Goal: Task Accomplishment & Management: Use online tool/utility

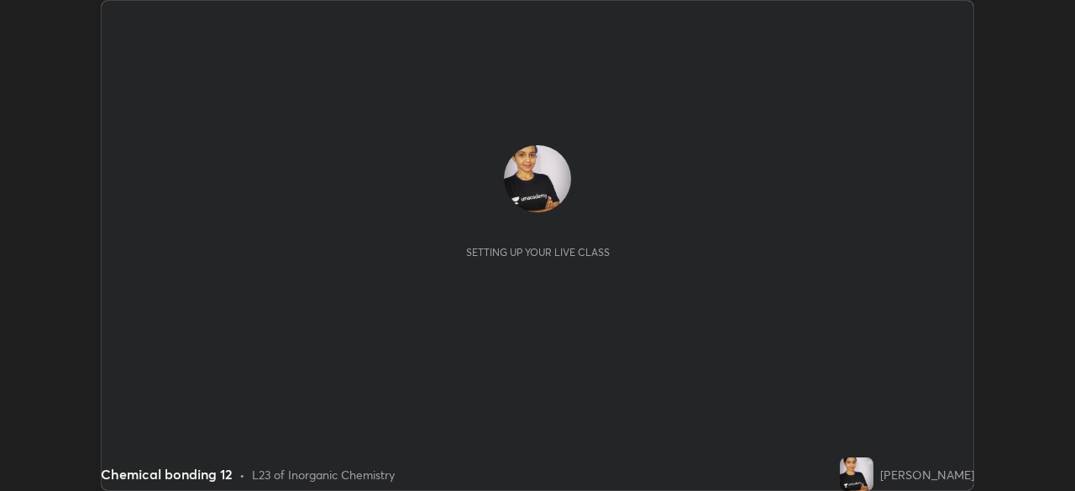
scroll to position [491, 1074]
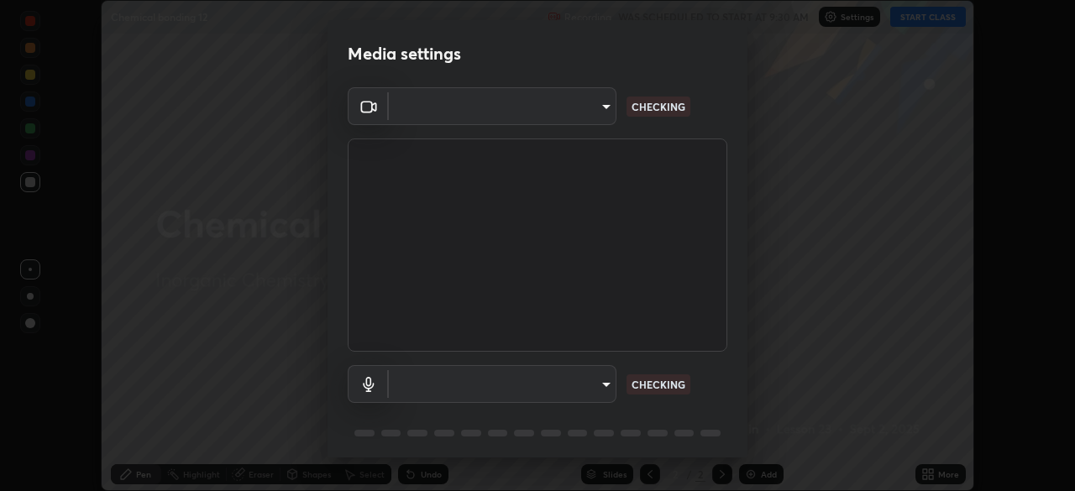
type input "60d7bacd282c29a76697ba9cf37e12163d6ae7a79254a051ce77b84fbe376ae6"
type input "0170172175c86b34f97a17affeacf8cfb355a753fd75791eb05285d7e7bab50d"
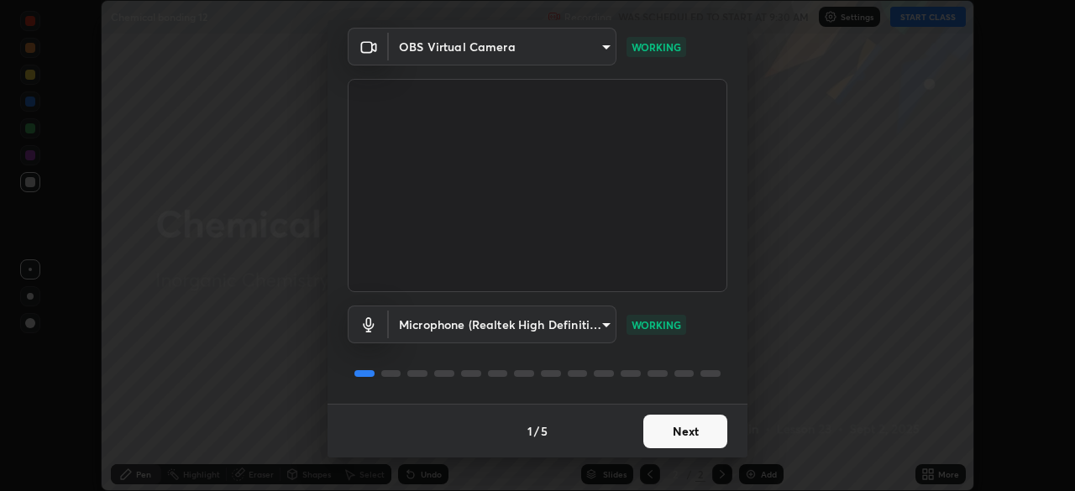
click at [683, 431] on button "Next" at bounding box center [685, 432] width 84 height 34
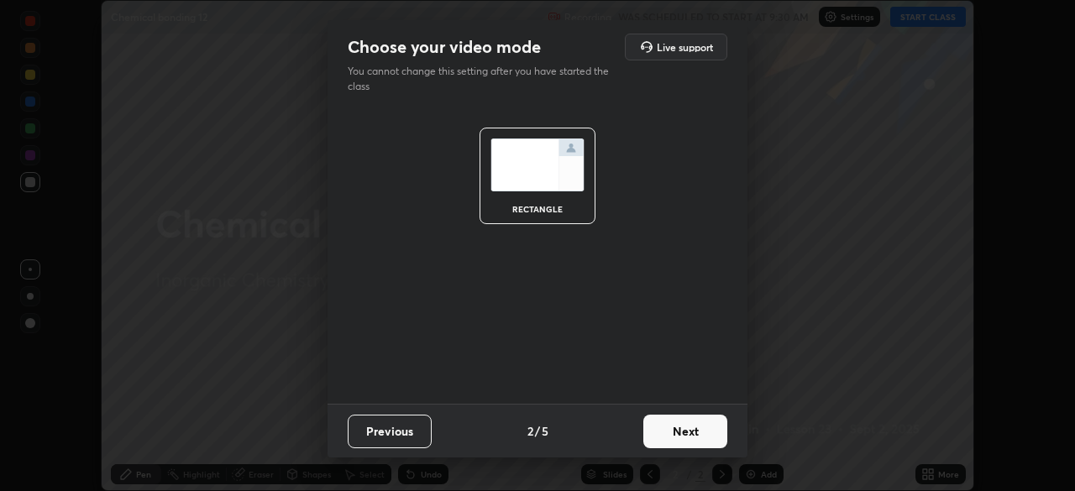
scroll to position [0, 0]
click at [680, 430] on button "Next" at bounding box center [685, 432] width 84 height 34
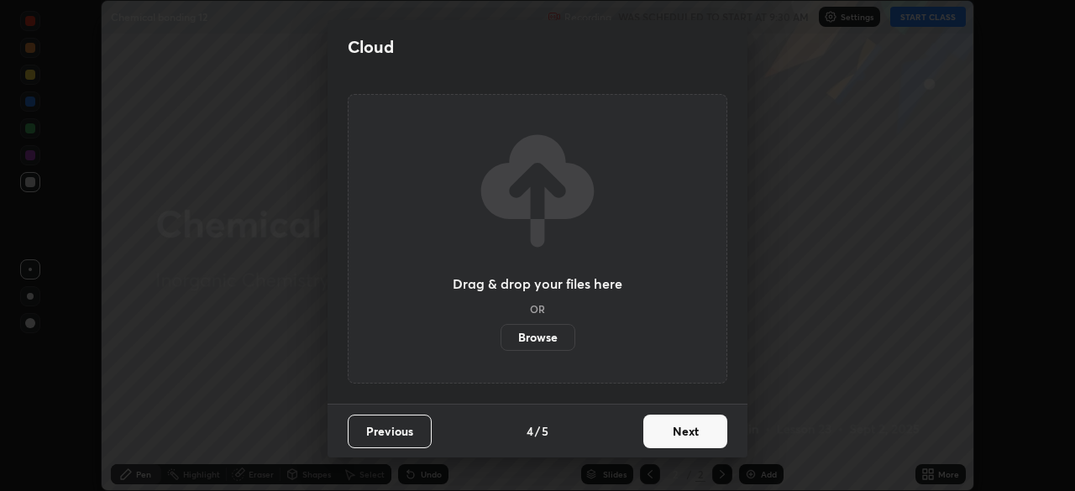
click at [693, 437] on button "Next" at bounding box center [685, 432] width 84 height 34
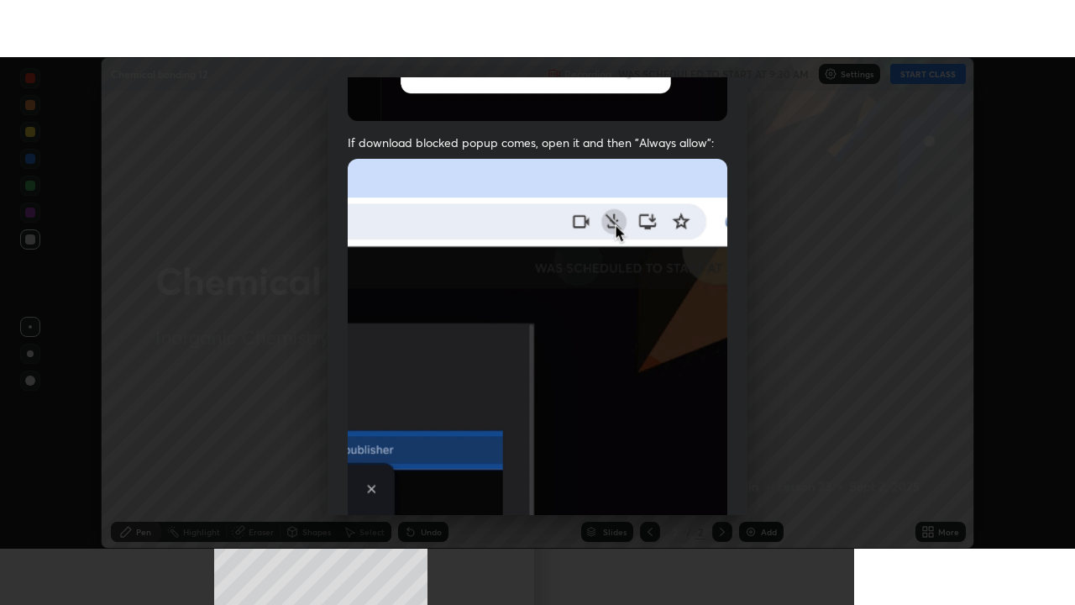
scroll to position [402, 0]
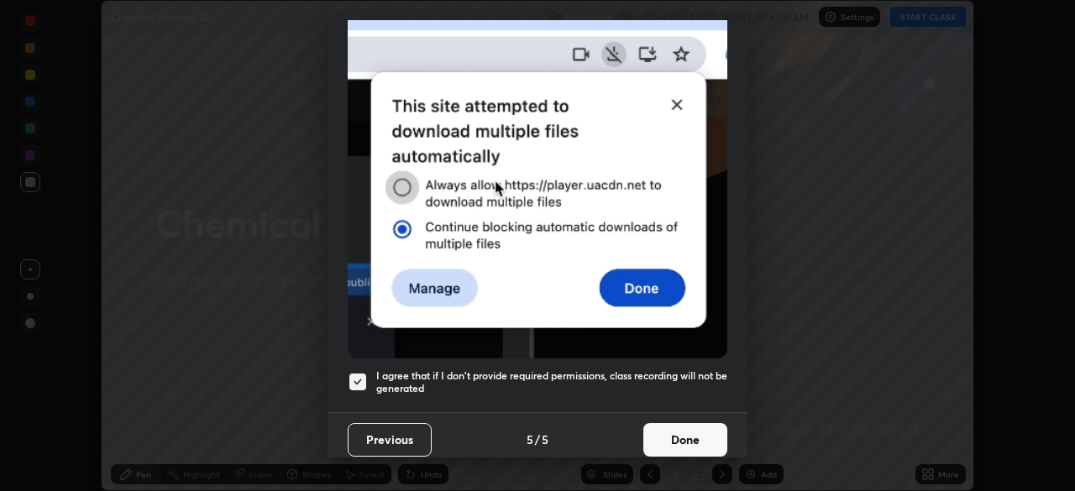
click at [670, 433] on button "Done" at bounding box center [685, 440] width 84 height 34
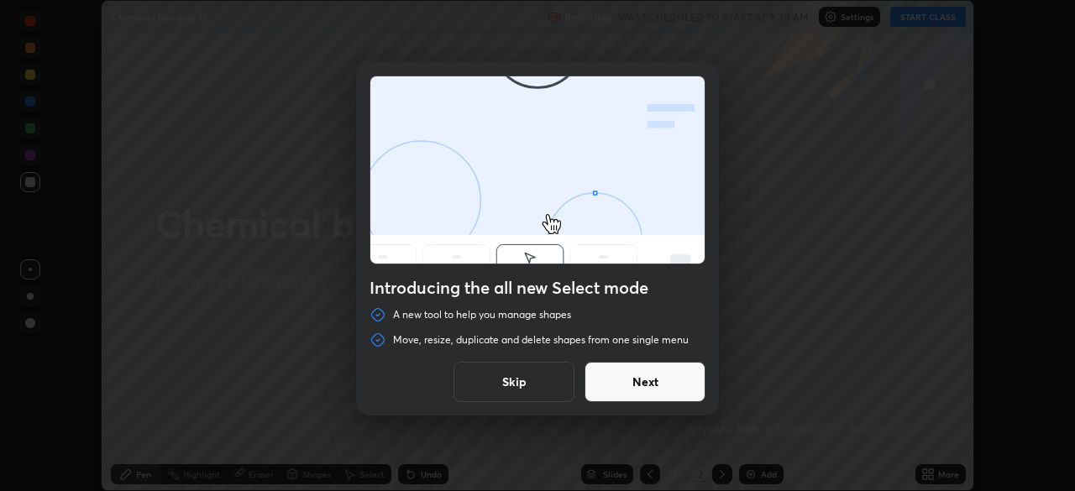
click at [533, 380] on button "Skip" at bounding box center [514, 382] width 121 height 40
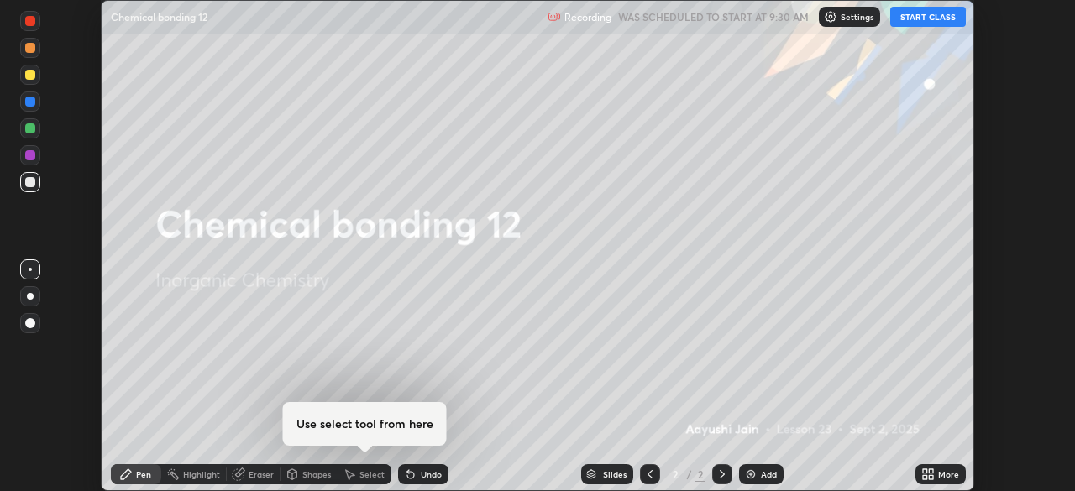
click at [909, 17] on button "START CLASS" at bounding box center [928, 17] width 76 height 20
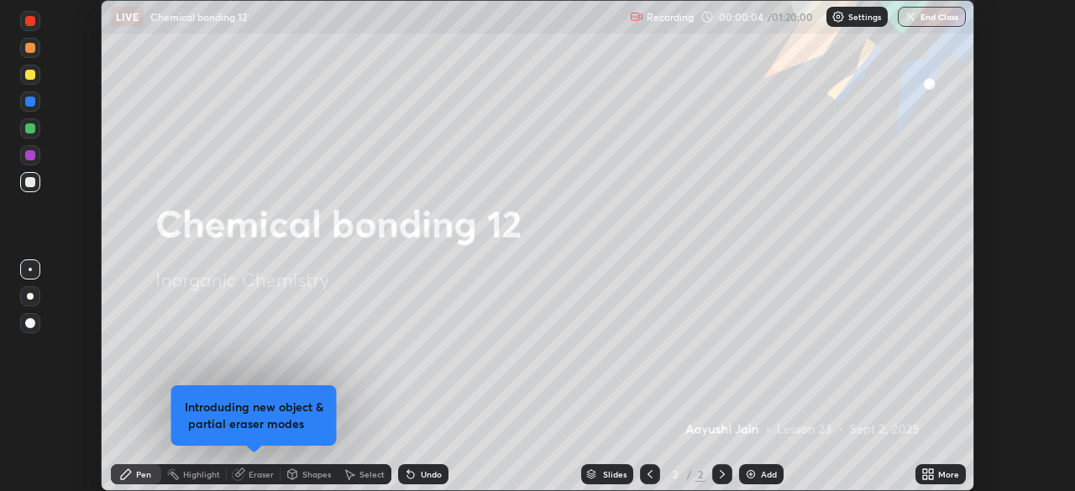
click at [927, 475] on icon at bounding box center [928, 474] width 13 height 13
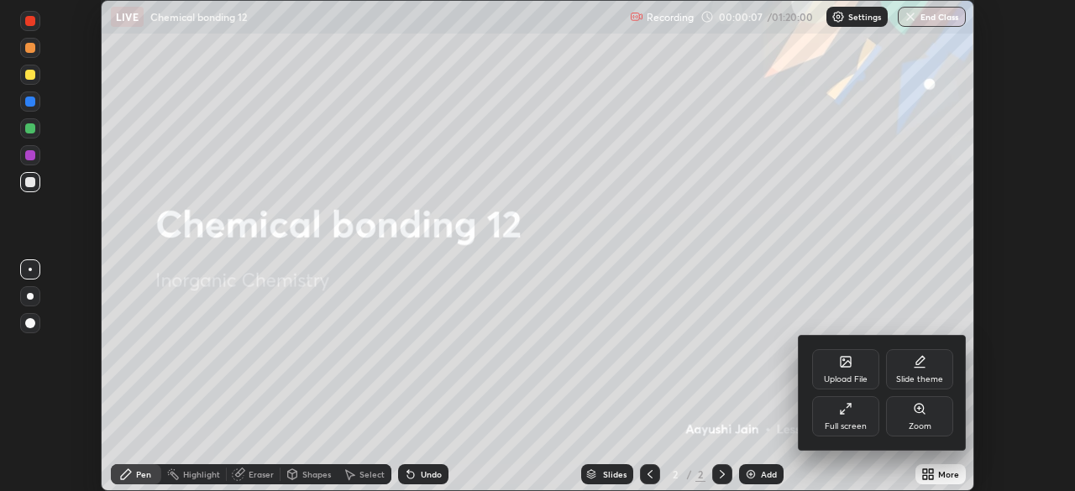
click at [849, 409] on icon at bounding box center [845, 408] width 13 height 13
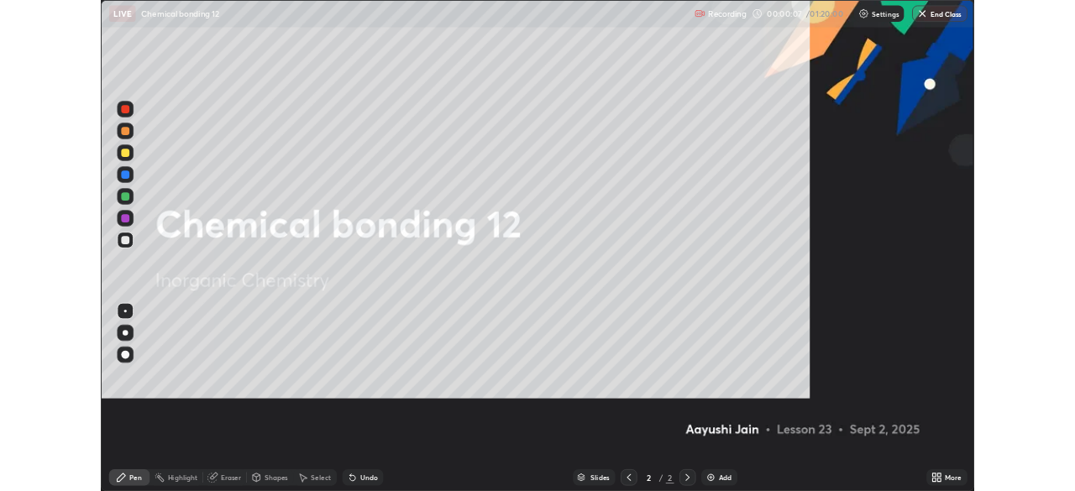
scroll to position [605, 1075]
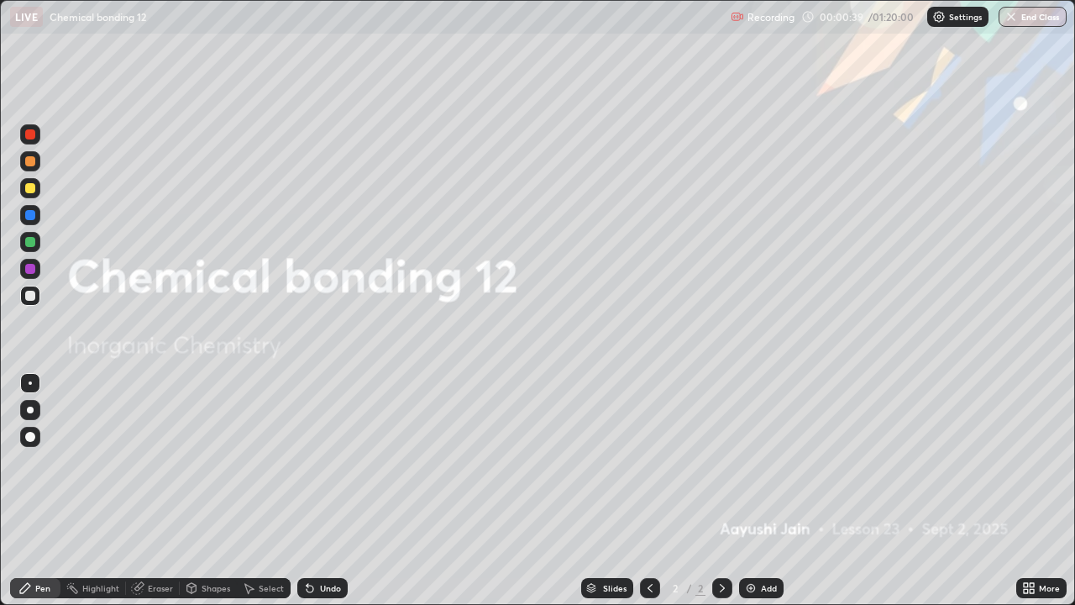
click at [752, 491] on img at bounding box center [750, 587] width 13 height 13
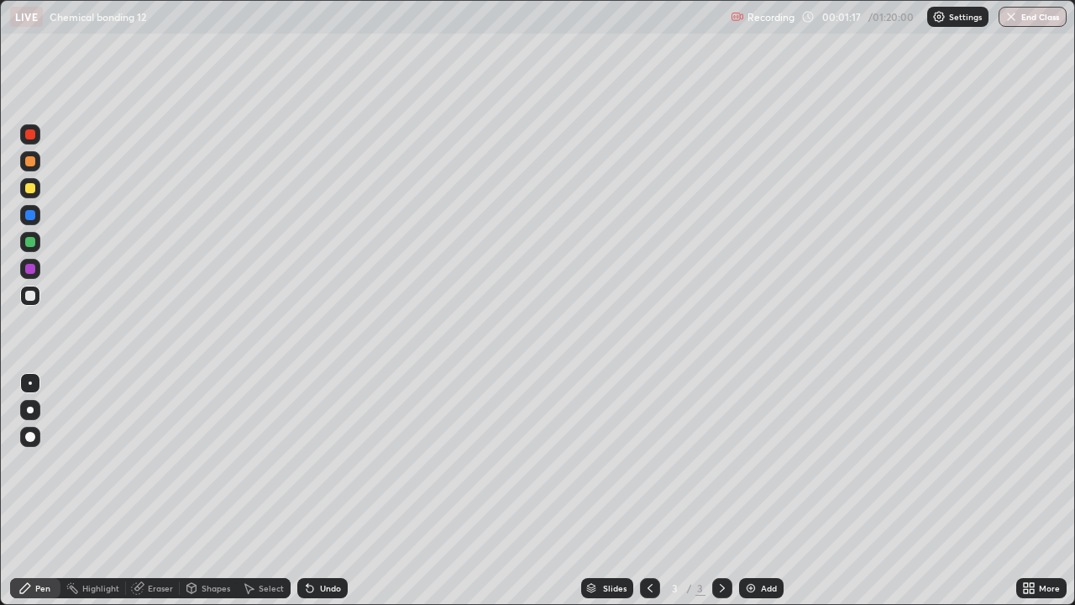
click at [30, 410] on div at bounding box center [30, 410] width 7 height 7
click at [30, 197] on div at bounding box center [30, 188] width 20 height 20
click at [22, 405] on div at bounding box center [30, 410] width 20 height 20
click at [320, 491] on div "Undo" at bounding box center [330, 588] width 21 height 8
click at [321, 491] on div "Undo" at bounding box center [330, 588] width 21 height 8
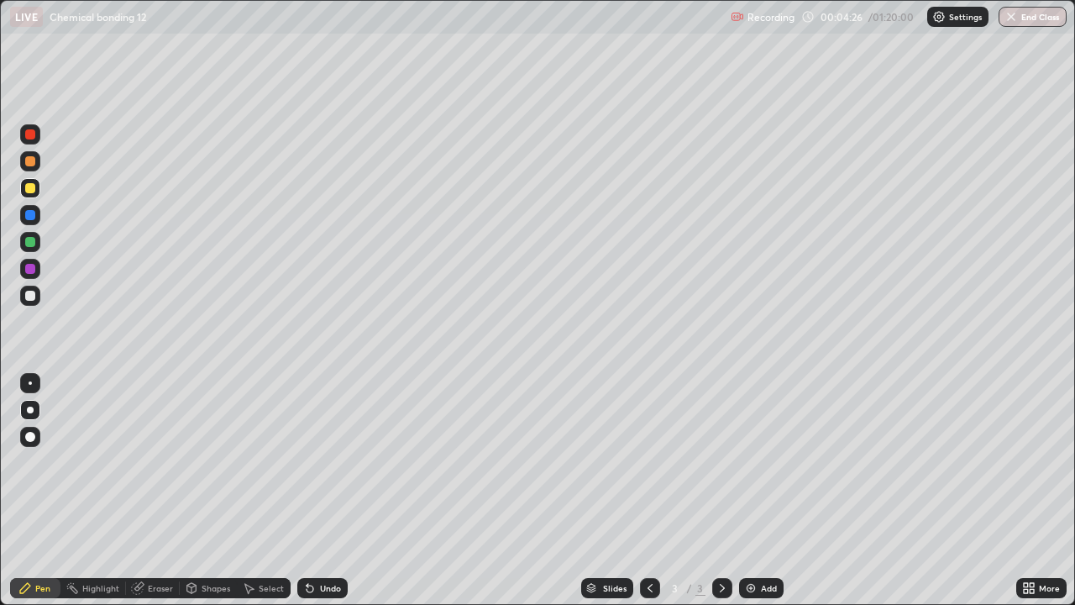
click at [323, 491] on div "Undo" at bounding box center [330, 588] width 21 height 8
click at [202, 491] on div "Shapes" at bounding box center [216, 588] width 29 height 8
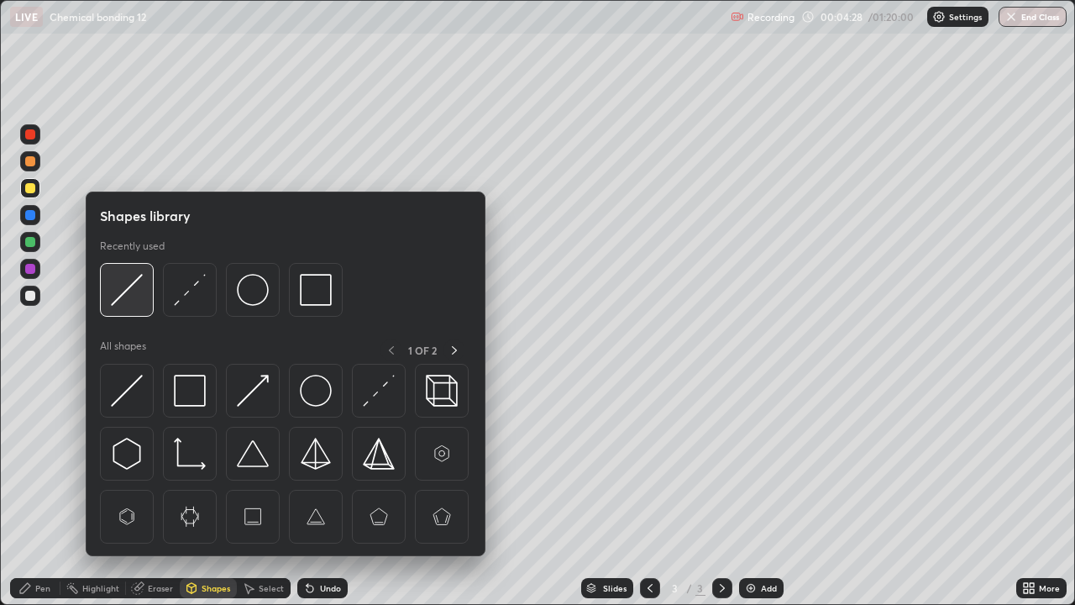
click at [136, 297] on img at bounding box center [127, 290] width 32 height 32
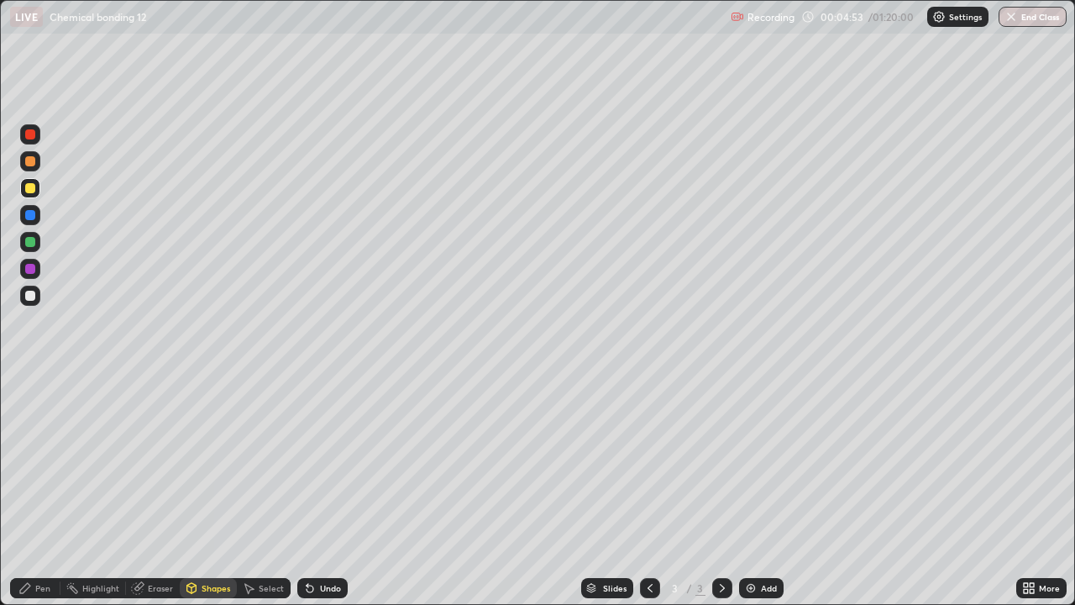
click at [49, 491] on div "Pen" at bounding box center [35, 588] width 50 height 20
click at [38, 297] on div at bounding box center [30, 296] width 20 height 20
click at [751, 491] on img at bounding box center [750, 587] width 13 height 13
click at [649, 491] on icon at bounding box center [649, 587] width 13 height 13
click at [712, 491] on div at bounding box center [722, 588] width 20 height 20
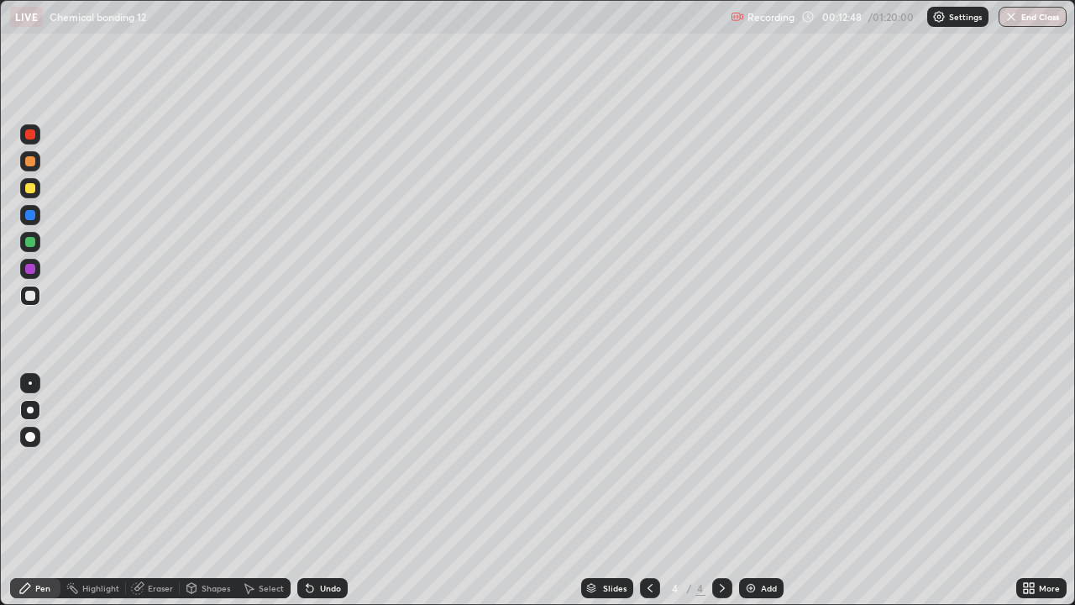
click at [194, 491] on icon at bounding box center [191, 588] width 9 height 10
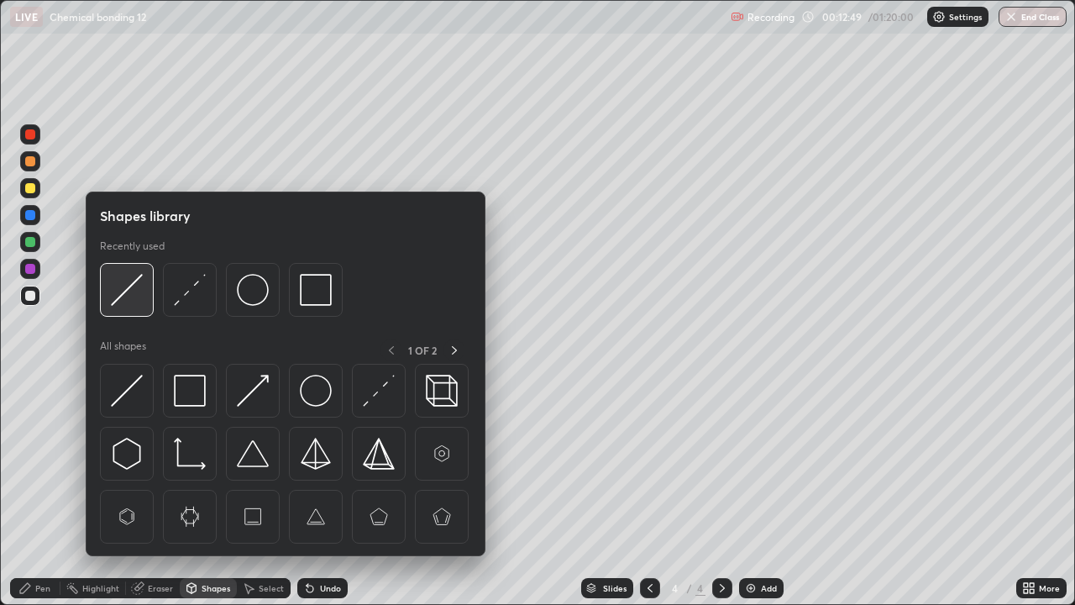
click at [128, 295] on img at bounding box center [127, 290] width 32 height 32
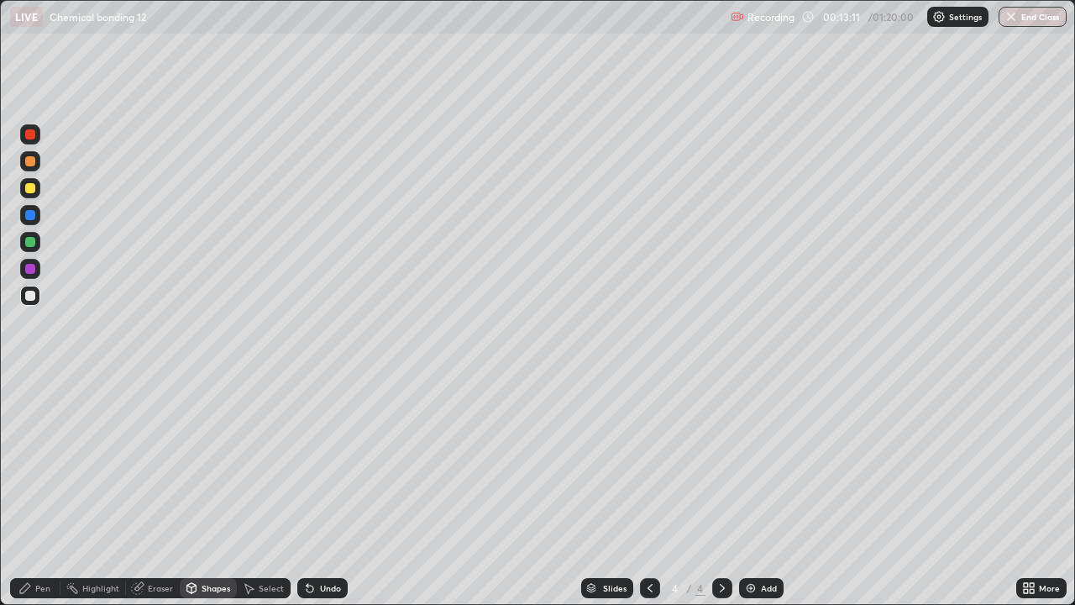
click at [648, 491] on icon at bounding box center [649, 587] width 13 height 13
click at [723, 491] on icon at bounding box center [722, 587] width 13 height 13
click at [32, 491] on div "Pen" at bounding box center [35, 588] width 50 height 20
click at [649, 491] on icon at bounding box center [649, 587] width 13 height 13
click at [721, 491] on icon at bounding box center [722, 587] width 13 height 13
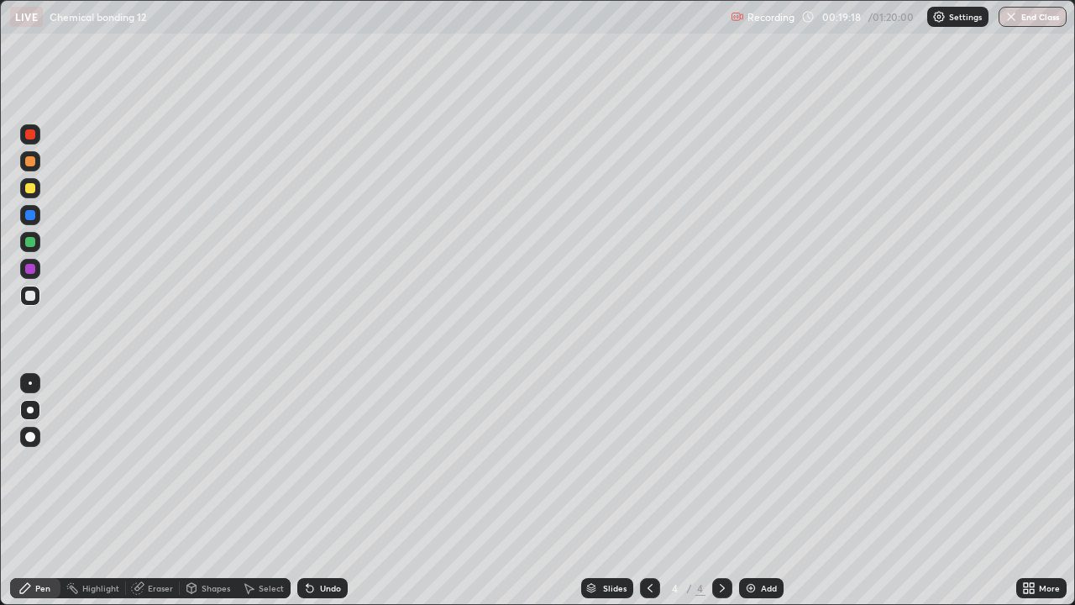
click at [761, 491] on div "Add" at bounding box center [769, 588] width 16 height 8
click at [197, 491] on div "Shapes" at bounding box center [208, 588] width 57 height 20
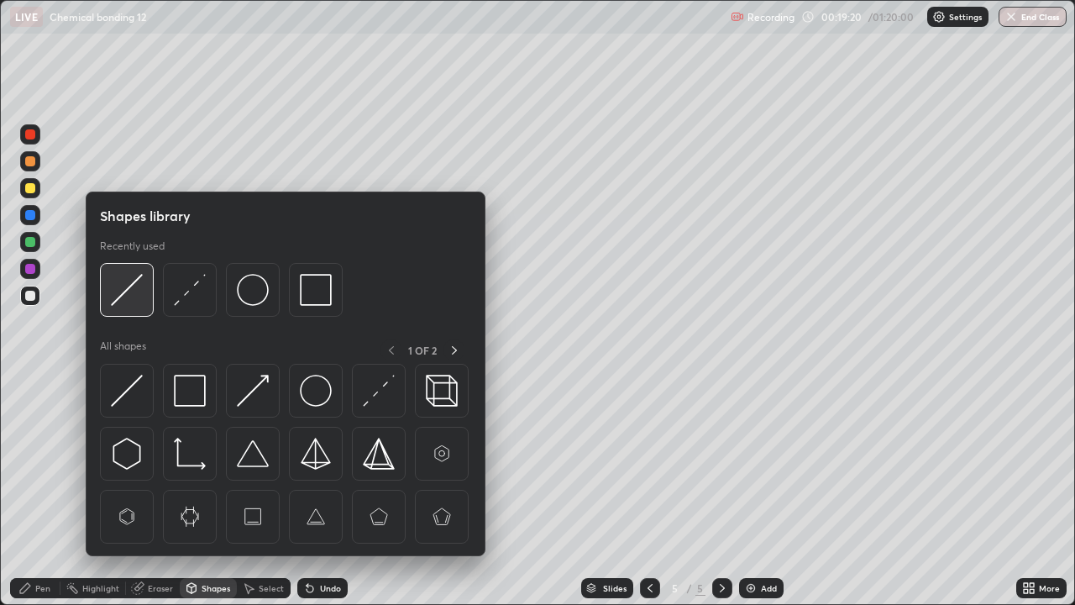
click at [134, 293] on img at bounding box center [127, 290] width 32 height 32
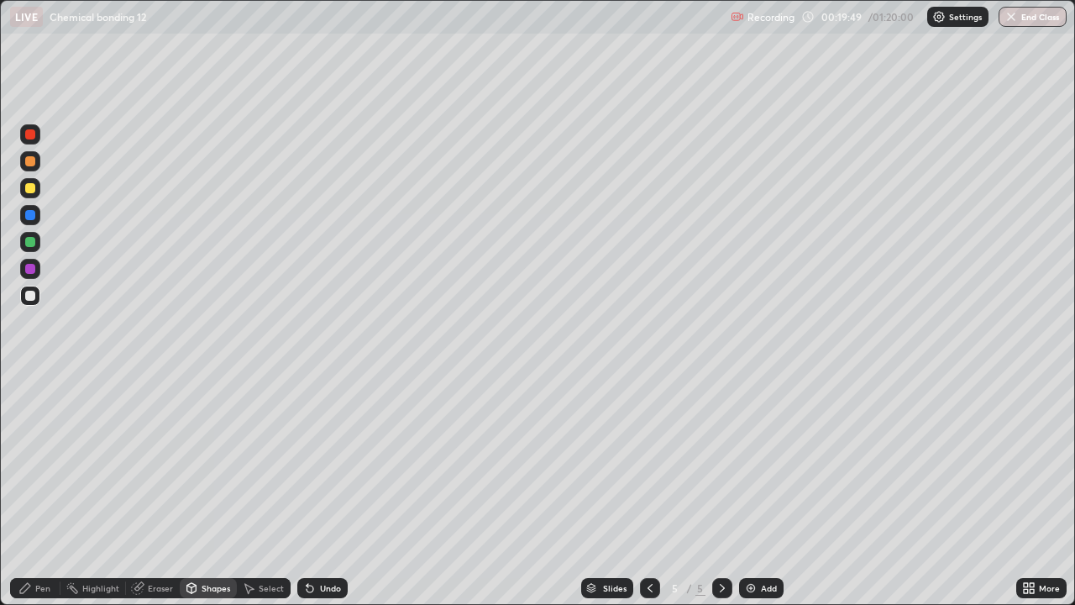
click at [44, 491] on div "Pen" at bounding box center [42, 588] width 15 height 8
click at [146, 491] on div "Eraser" at bounding box center [153, 588] width 54 height 20
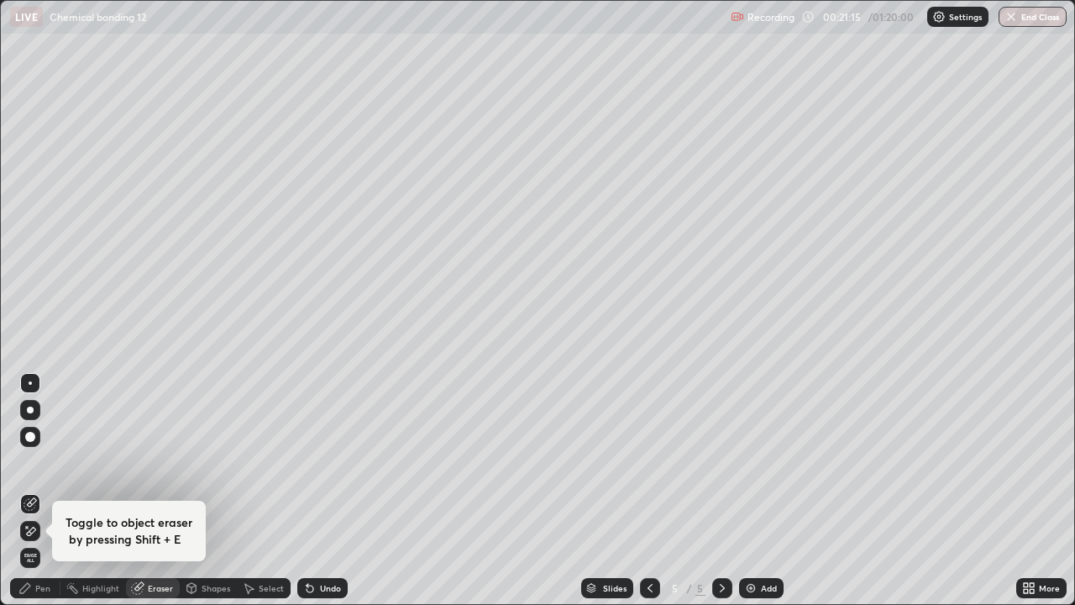
click at [40, 491] on div "Pen" at bounding box center [42, 588] width 15 height 8
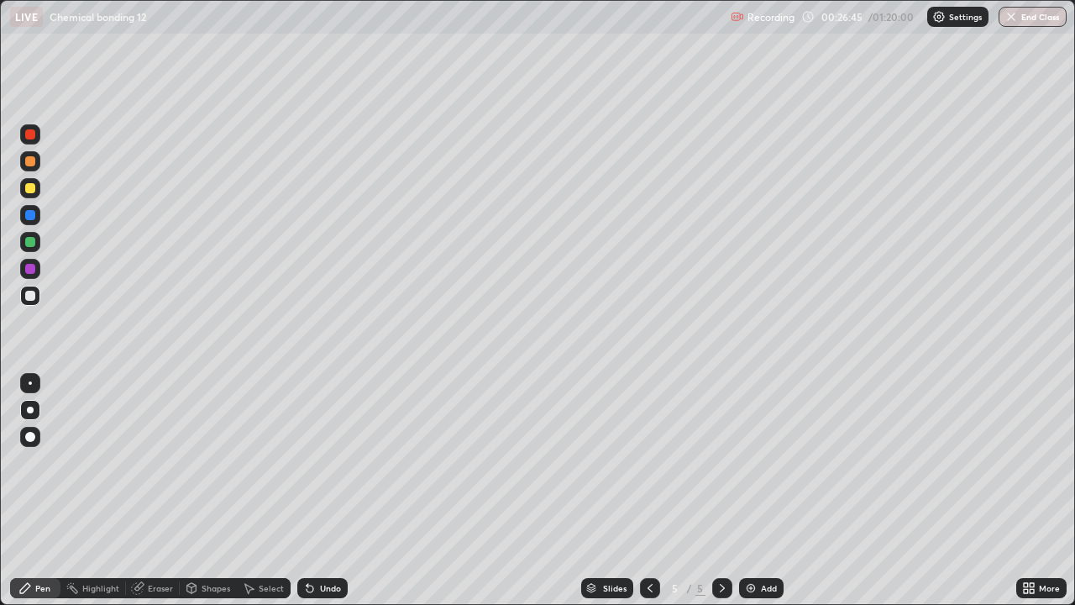
click at [748, 491] on img at bounding box center [750, 587] width 13 height 13
click at [199, 491] on div "Shapes" at bounding box center [208, 588] width 57 height 20
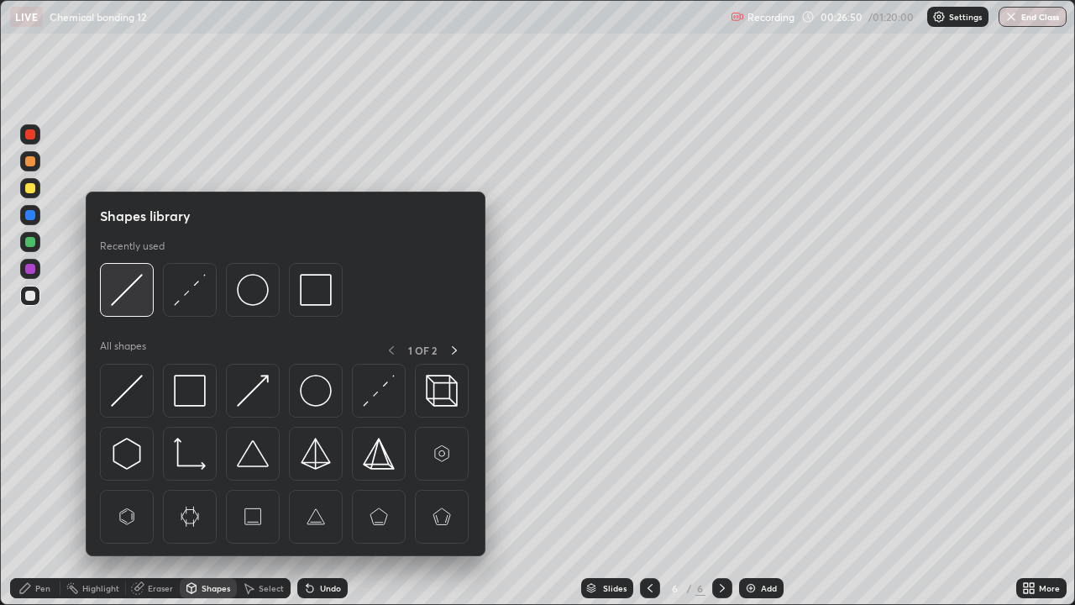
click at [131, 296] on img at bounding box center [127, 290] width 32 height 32
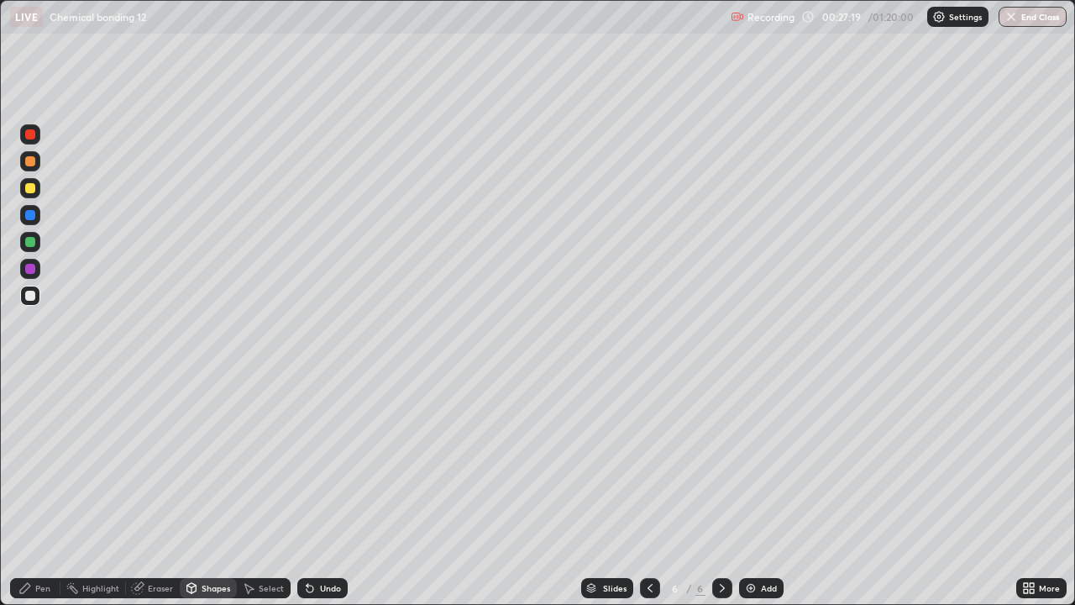
click at [50, 491] on div "Pen" at bounding box center [42, 588] width 15 height 8
click at [160, 491] on div "Eraser" at bounding box center [160, 588] width 25 height 8
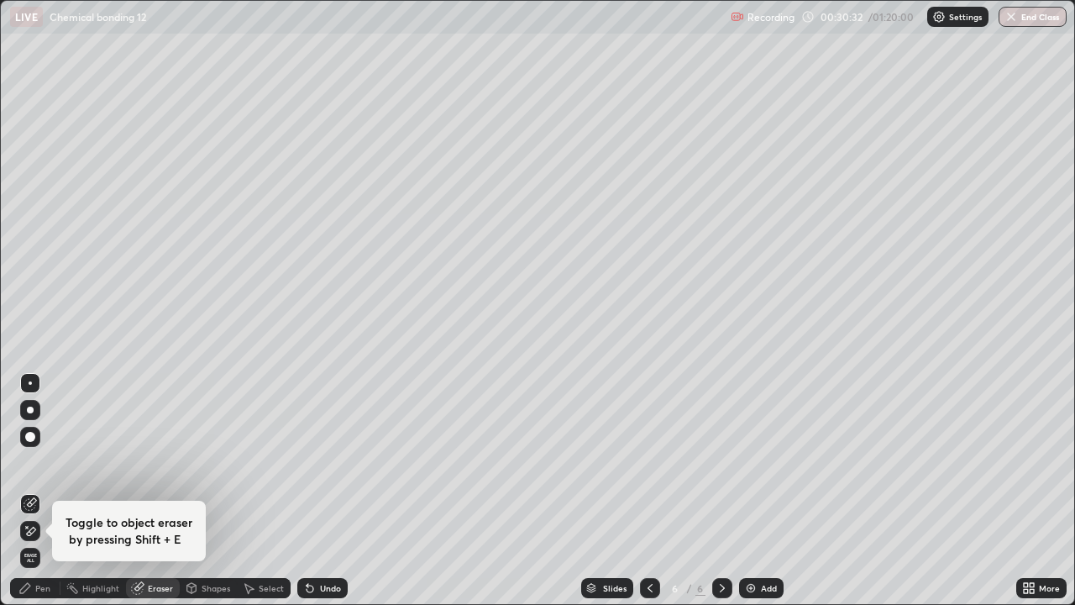
click at [32, 491] on icon at bounding box center [24, 587] width 13 height 13
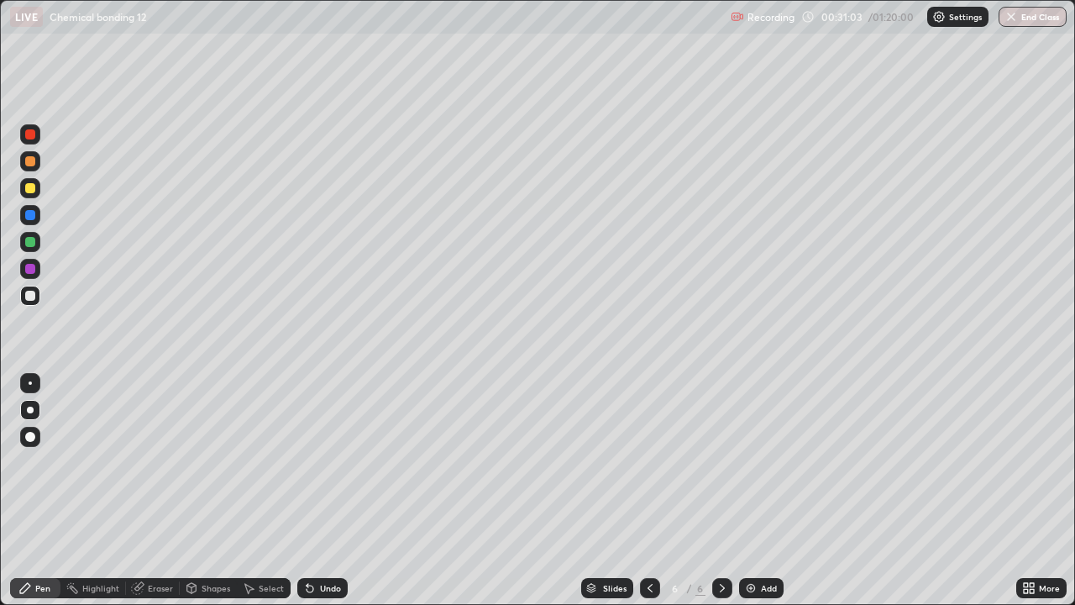
click at [320, 491] on div "Undo" at bounding box center [330, 588] width 21 height 8
click at [317, 491] on div "Undo" at bounding box center [322, 588] width 50 height 20
click at [315, 491] on div "Undo" at bounding box center [322, 588] width 50 height 20
click at [317, 491] on div "Undo" at bounding box center [322, 588] width 50 height 20
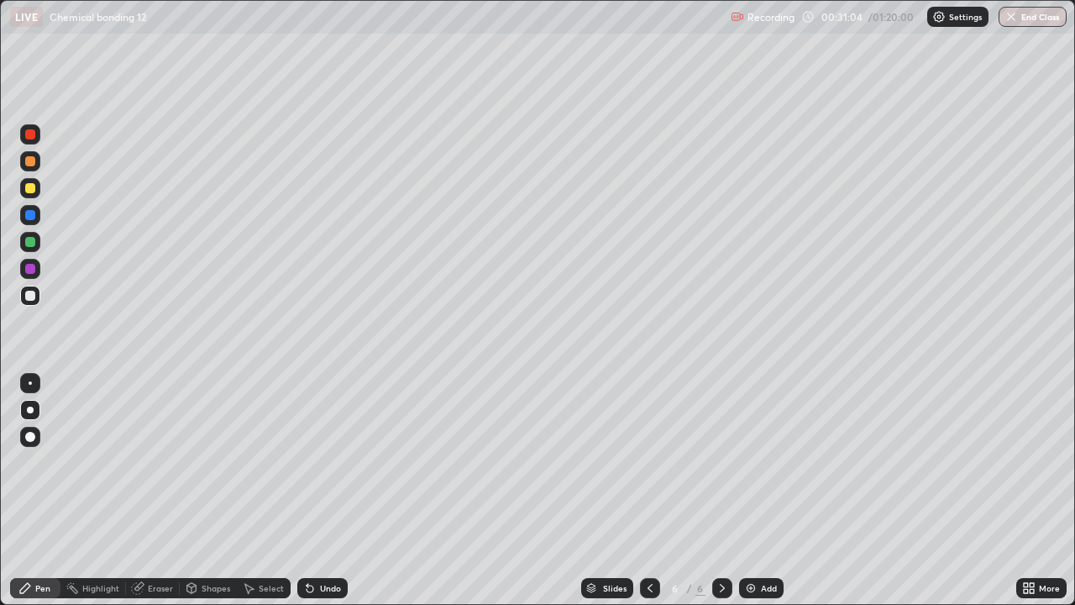
click at [320, 491] on div "Undo" at bounding box center [330, 588] width 21 height 8
click at [317, 491] on div "Undo" at bounding box center [322, 588] width 50 height 20
click at [320, 491] on div "Undo" at bounding box center [330, 588] width 21 height 8
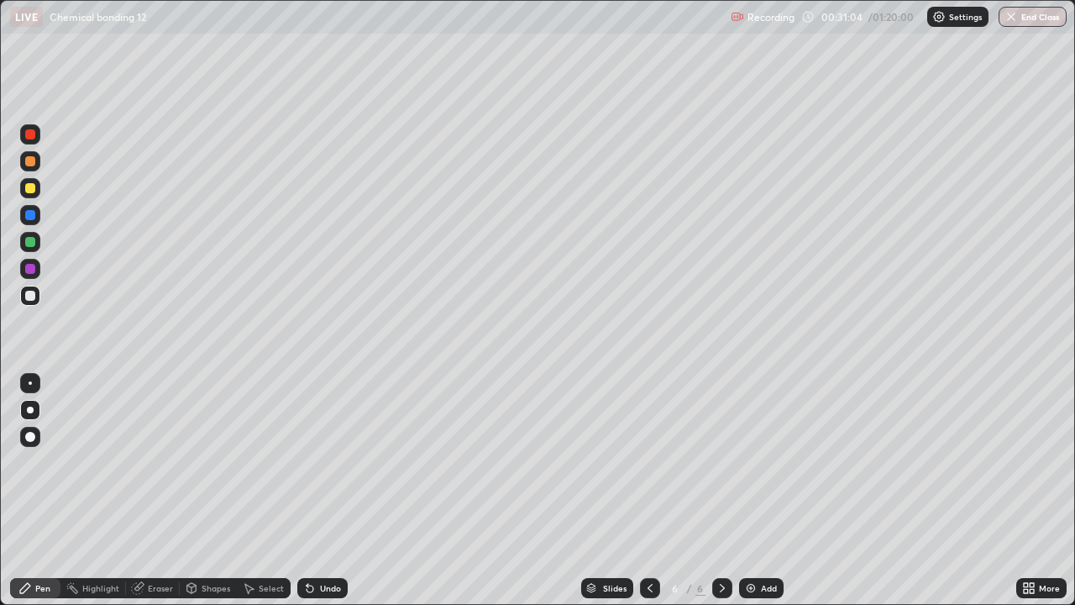
click at [320, 491] on div "Undo" at bounding box center [330, 588] width 21 height 8
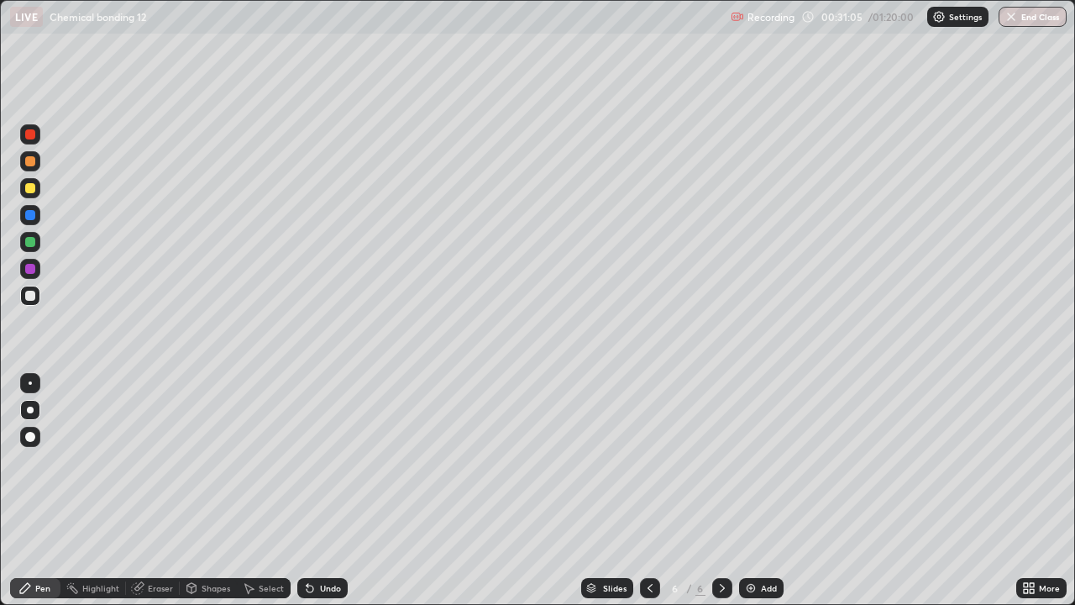
click at [320, 491] on div "Undo" at bounding box center [330, 588] width 21 height 8
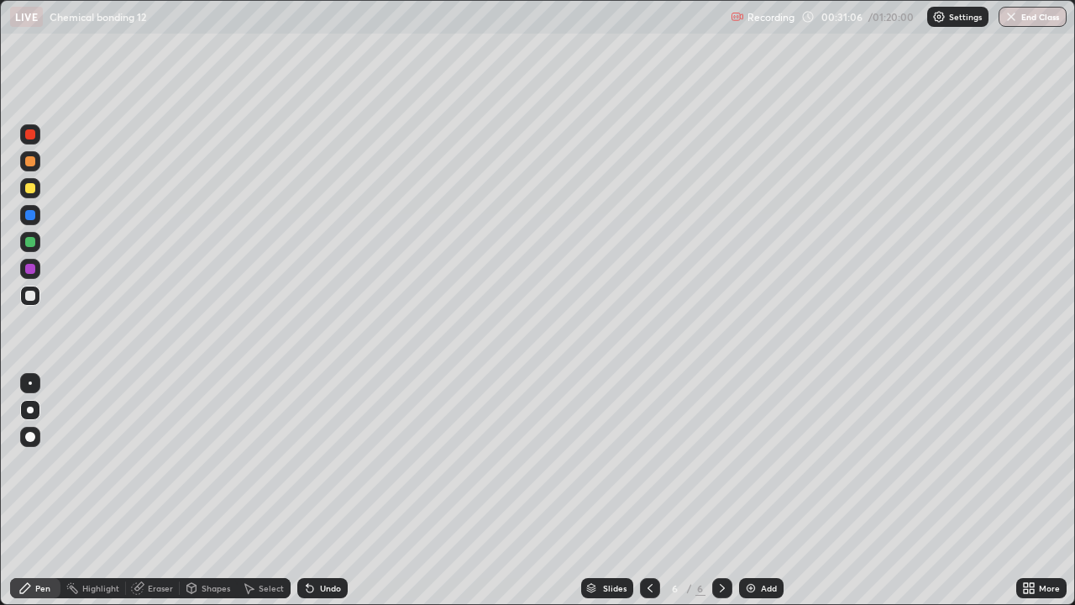
click at [320, 491] on div "Undo" at bounding box center [330, 588] width 21 height 8
click at [321, 491] on div "Undo" at bounding box center [330, 588] width 21 height 8
click at [320, 491] on div "Undo" at bounding box center [330, 588] width 21 height 8
click at [321, 491] on div "Undo" at bounding box center [330, 588] width 21 height 8
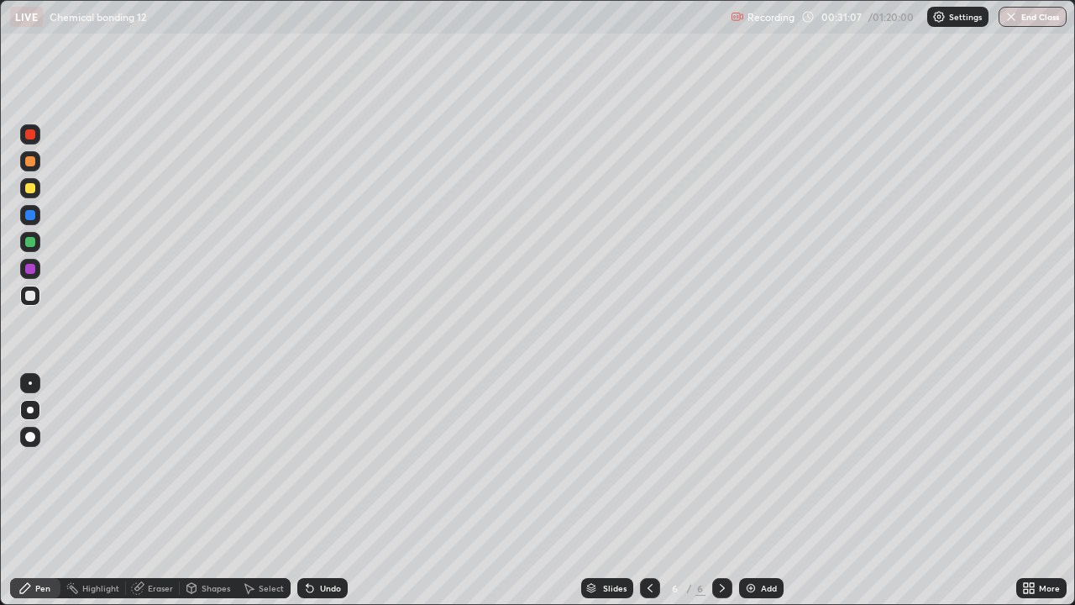
click at [321, 491] on div "Undo" at bounding box center [330, 588] width 21 height 8
click at [321, 491] on div "Undo" at bounding box center [322, 588] width 50 height 20
click at [322, 491] on div "Undo" at bounding box center [330, 588] width 21 height 8
click at [321, 491] on div "Undo" at bounding box center [322, 588] width 50 height 20
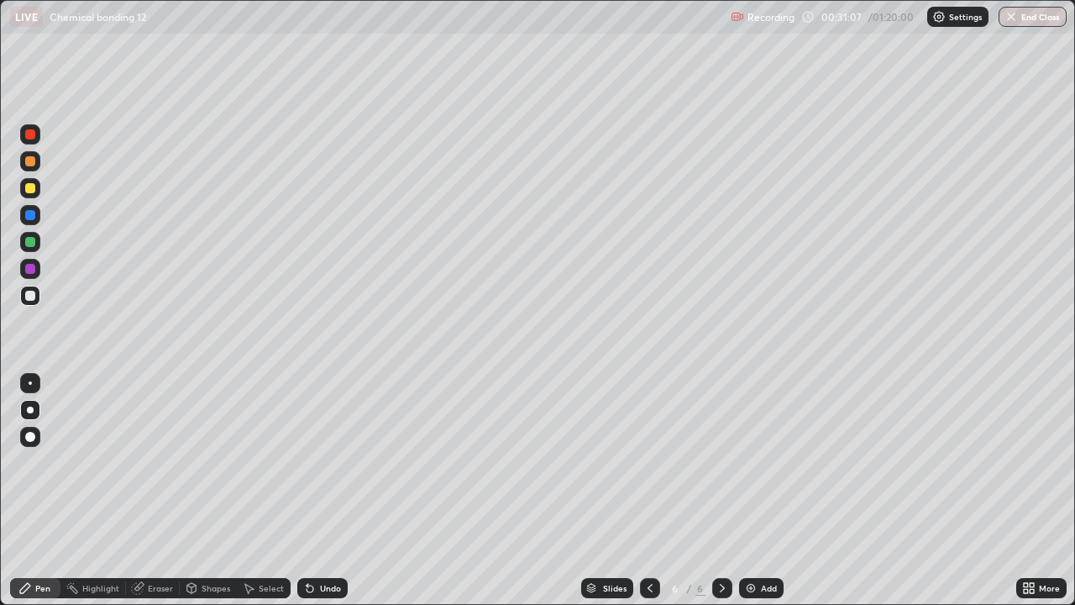
click at [321, 491] on div "Undo" at bounding box center [322, 588] width 50 height 20
click at [322, 491] on div "Undo" at bounding box center [322, 588] width 50 height 20
click at [323, 491] on div "Undo" at bounding box center [322, 588] width 50 height 20
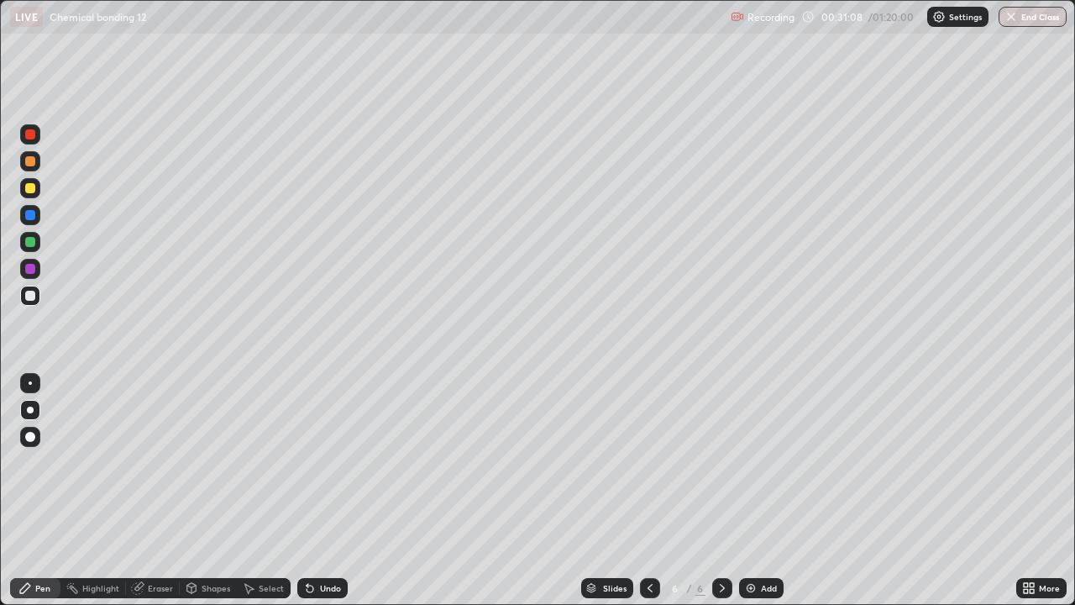
click at [323, 491] on div "Undo" at bounding box center [322, 588] width 50 height 20
click at [324, 491] on div "Undo" at bounding box center [322, 588] width 50 height 20
click at [323, 491] on div "Undo" at bounding box center [322, 588] width 50 height 20
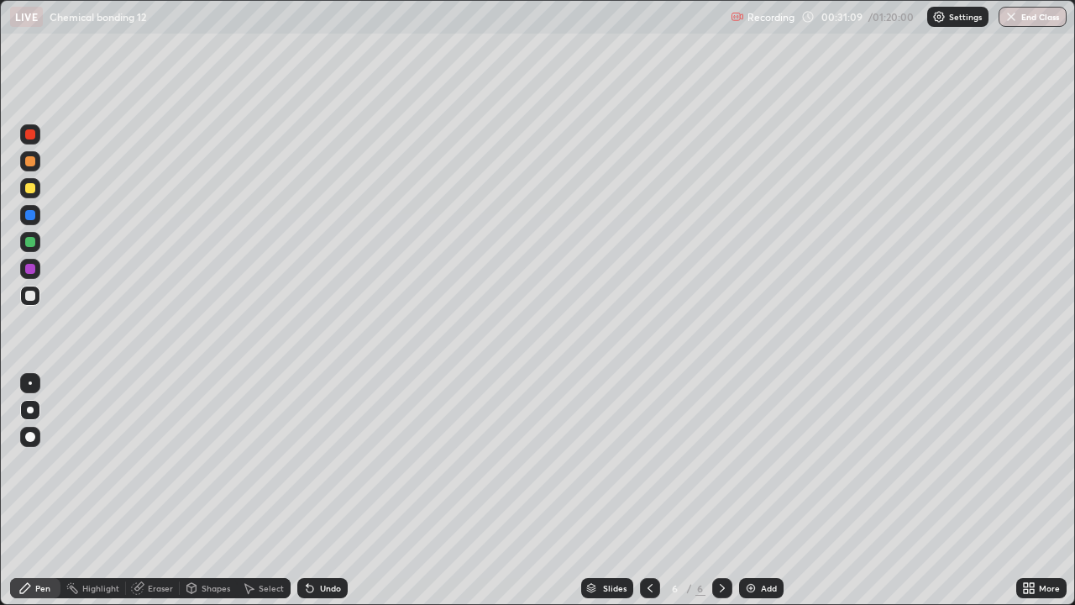
click at [323, 491] on div "Undo" at bounding box center [322, 588] width 50 height 20
click at [324, 491] on div "Undo" at bounding box center [322, 588] width 50 height 20
click at [327, 491] on div "Undo" at bounding box center [330, 588] width 21 height 8
click at [33, 197] on div at bounding box center [30, 188] width 20 height 20
click at [324, 491] on div "Undo" at bounding box center [330, 588] width 21 height 8
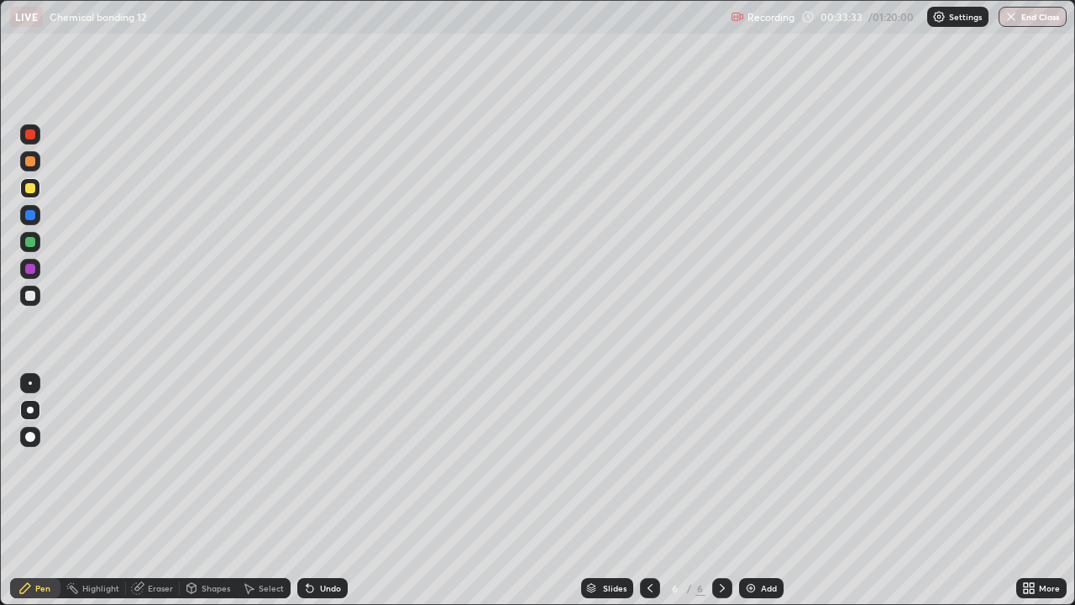
click at [325, 491] on div "Undo" at bounding box center [330, 588] width 21 height 8
click at [326, 491] on div "Undo" at bounding box center [330, 588] width 21 height 8
click at [325, 491] on div "Undo" at bounding box center [330, 588] width 21 height 8
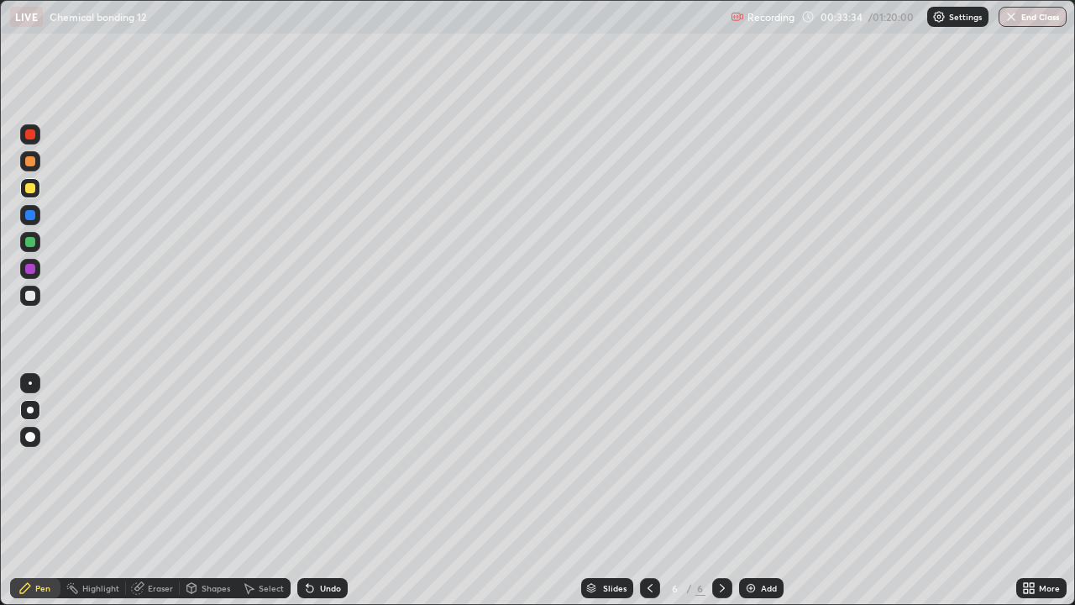
click at [325, 491] on div "Undo" at bounding box center [330, 588] width 21 height 8
click at [324, 491] on div "Undo" at bounding box center [330, 588] width 21 height 8
click at [325, 491] on div "Undo" at bounding box center [330, 588] width 21 height 8
click at [324, 491] on div "Undo" at bounding box center [330, 588] width 21 height 8
click at [323, 491] on div "Undo" at bounding box center [330, 588] width 21 height 8
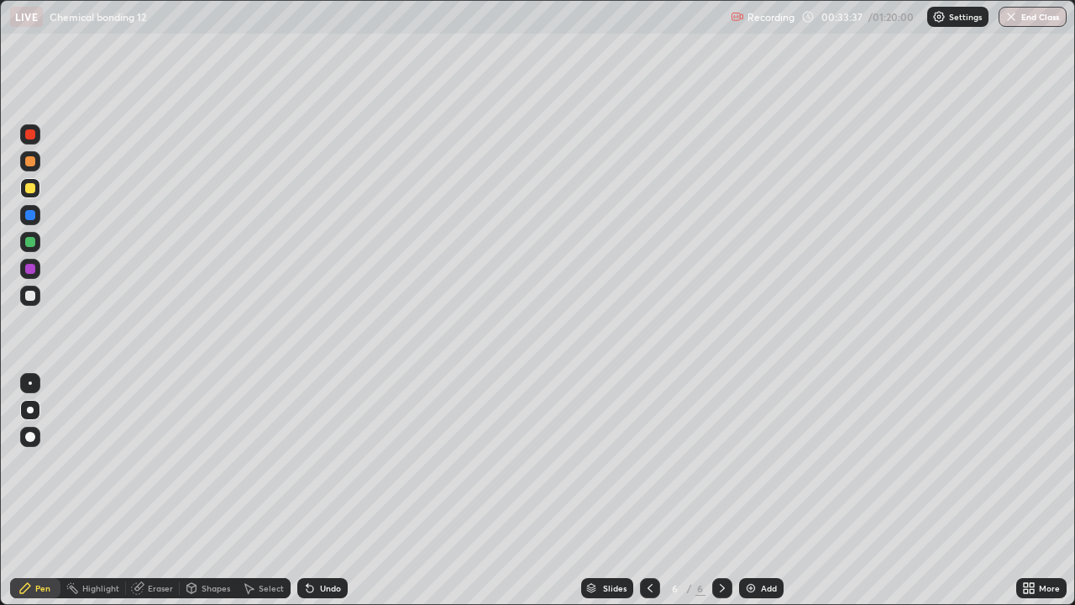
click at [324, 491] on div "Undo" at bounding box center [322, 588] width 50 height 20
click at [146, 491] on div "Eraser" at bounding box center [153, 588] width 54 height 20
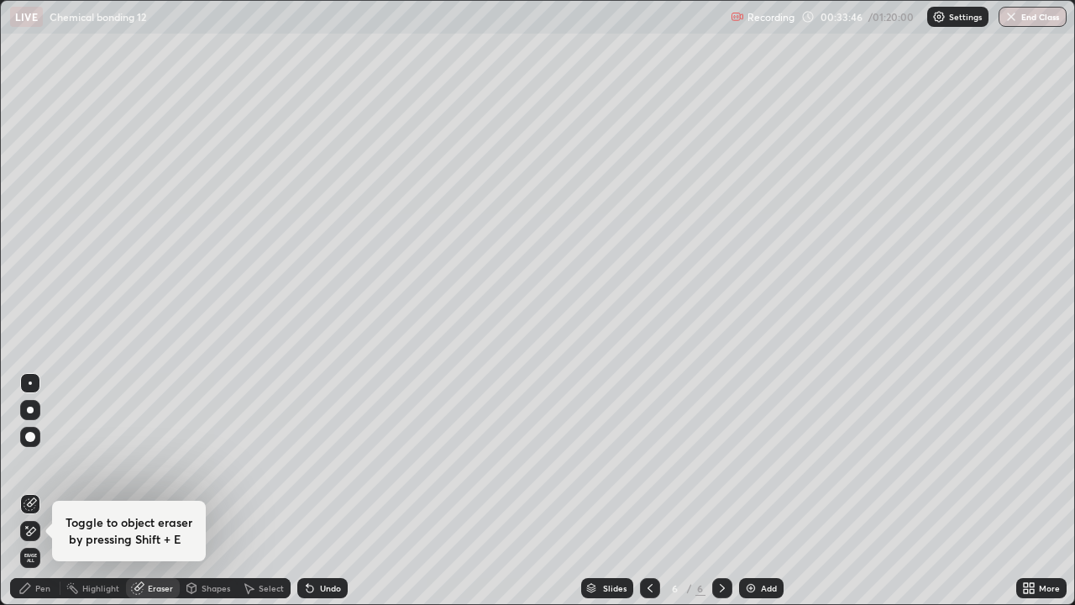
click at [41, 491] on div "Pen" at bounding box center [42, 588] width 15 height 8
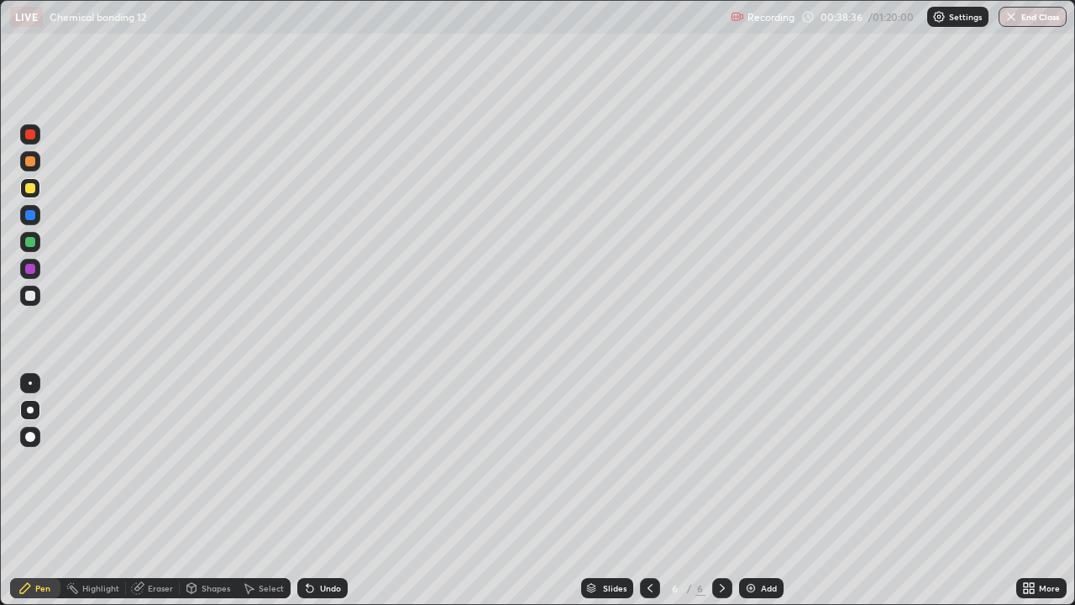
click at [753, 491] on img at bounding box center [750, 587] width 13 height 13
click at [207, 491] on div "Shapes" at bounding box center [216, 588] width 29 height 8
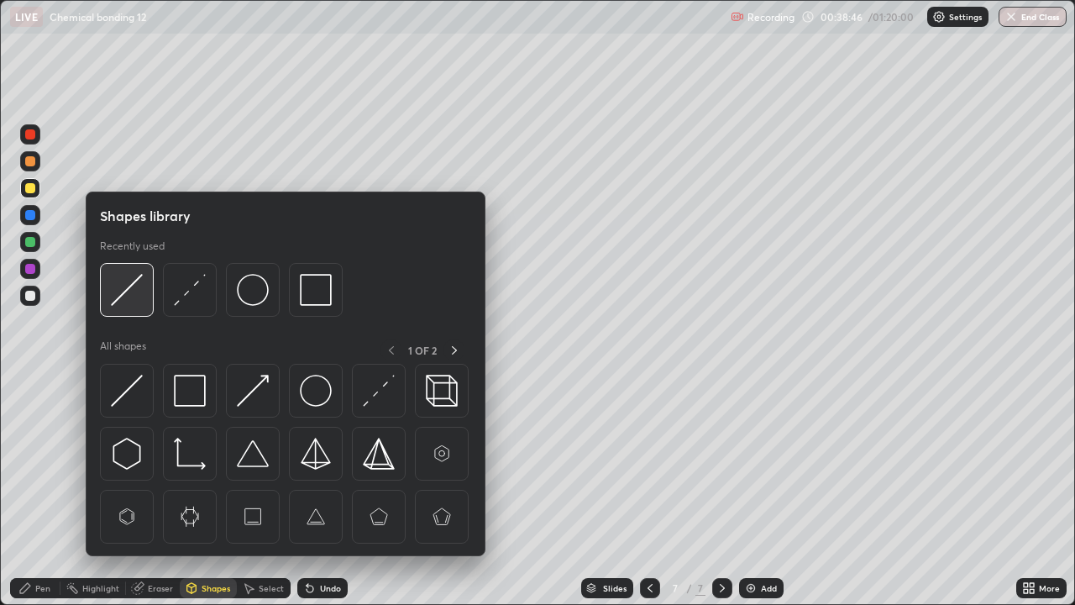
click at [127, 281] on img at bounding box center [127, 290] width 32 height 32
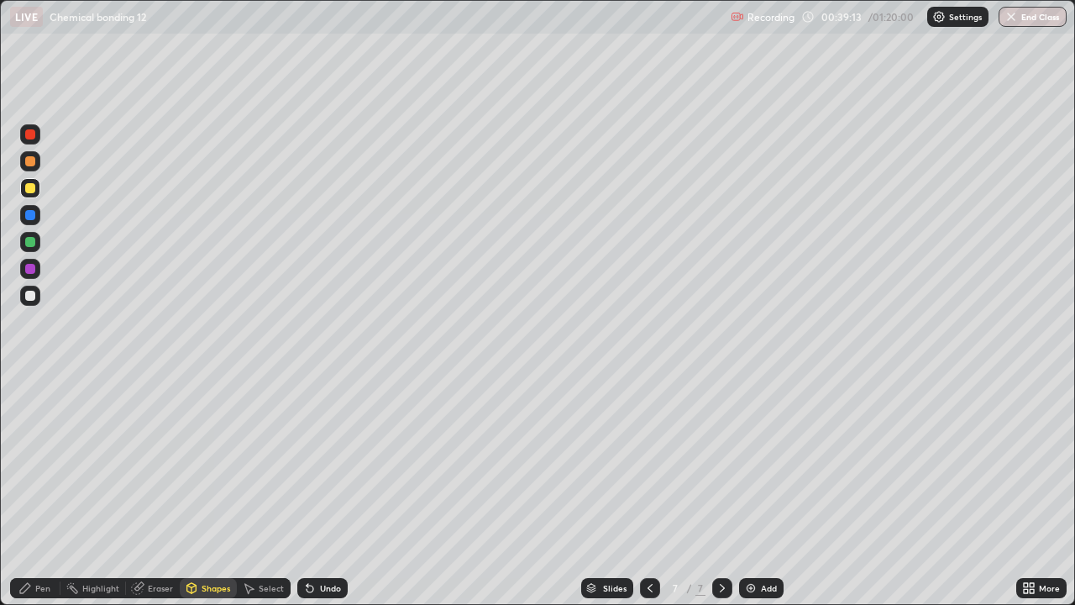
click at [50, 491] on div "Pen" at bounding box center [35, 588] width 50 height 20
click at [756, 491] on div "Add" at bounding box center [761, 588] width 45 height 20
click at [320, 491] on div "Undo" at bounding box center [330, 588] width 21 height 8
click at [314, 491] on div "Undo" at bounding box center [322, 588] width 50 height 20
click at [36, 296] on div at bounding box center [30, 296] width 20 height 20
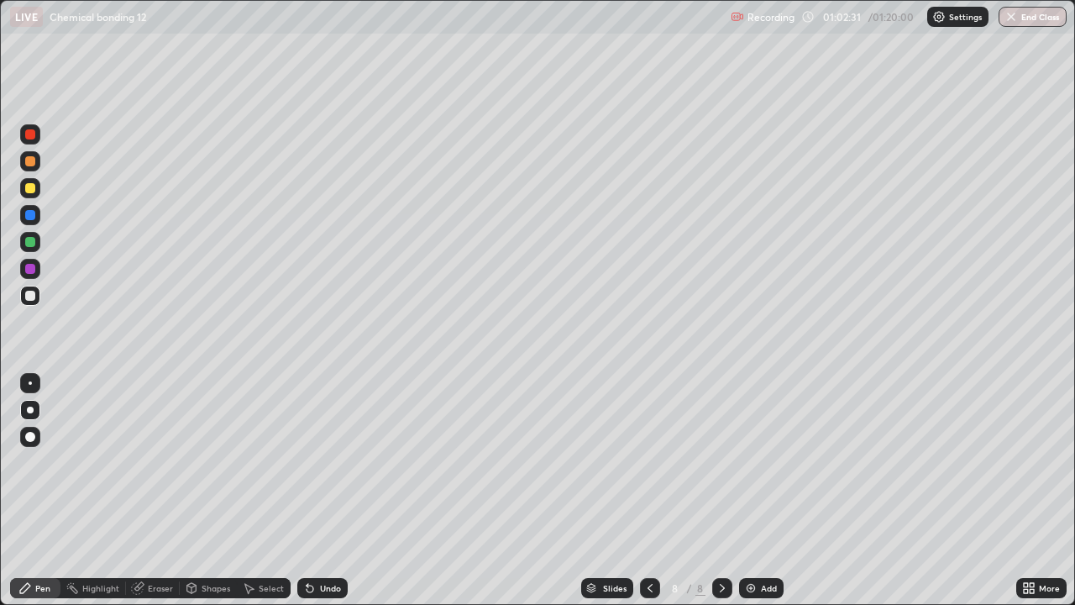
click at [568, 27] on div "LIVE Chemical bonding 12" at bounding box center [367, 17] width 714 height 34
click at [572, 29] on div "LIVE Chemical bonding 12" at bounding box center [367, 17] width 714 height 34
click at [811, 491] on div "Slides 8 / 8 Add" at bounding box center [682, 588] width 669 height 34
click at [1008, 18] on img "button" at bounding box center [1011, 16] width 13 height 13
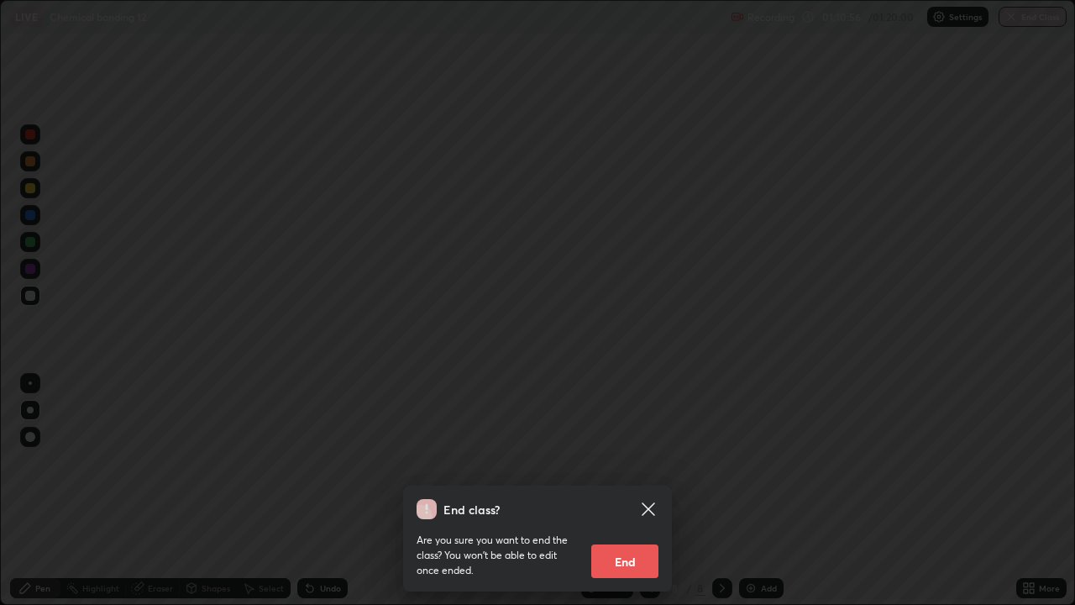
click at [621, 491] on button "End" at bounding box center [624, 561] width 67 height 34
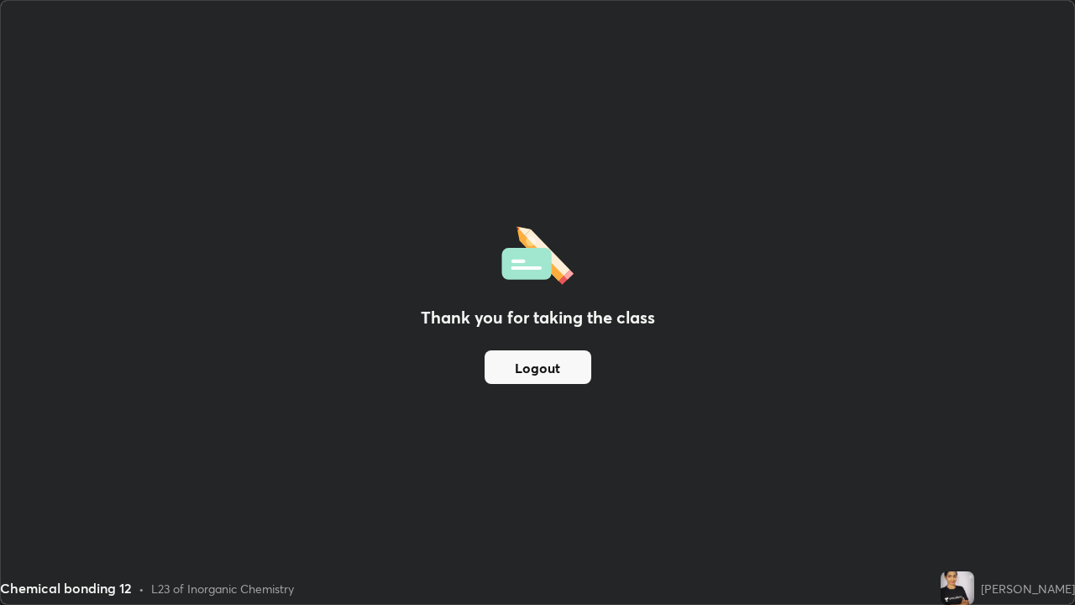
click at [524, 360] on button "Logout" at bounding box center [538, 367] width 107 height 34
click at [540, 281] on img at bounding box center [538, 253] width 72 height 64
click at [528, 365] on button "Logout" at bounding box center [538, 367] width 107 height 34
click at [523, 364] on button "Logout" at bounding box center [538, 367] width 107 height 34
click at [523, 380] on button "Logout" at bounding box center [538, 367] width 107 height 34
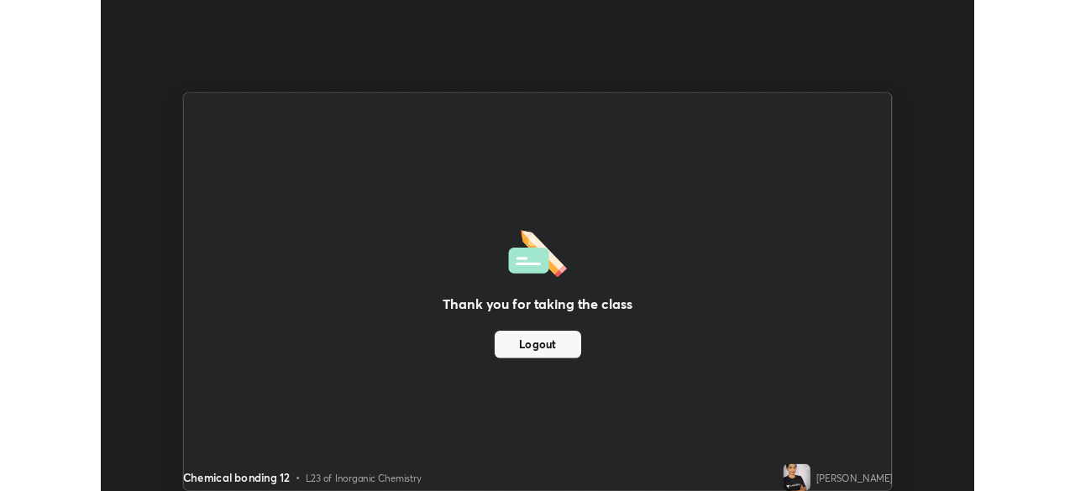
scroll to position [83515, 82931]
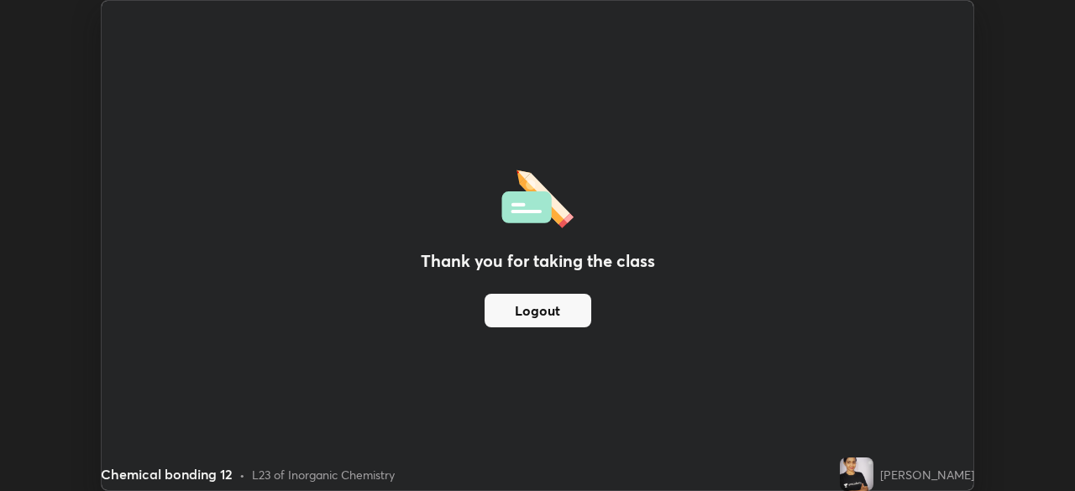
click at [528, 297] on button "Logout" at bounding box center [538, 311] width 107 height 34
click at [530, 303] on button "Logout" at bounding box center [538, 311] width 107 height 34
click at [518, 322] on button "Logout" at bounding box center [538, 311] width 107 height 34
click at [514, 318] on button "Logout" at bounding box center [538, 311] width 107 height 34
